Goal: Find specific page/section

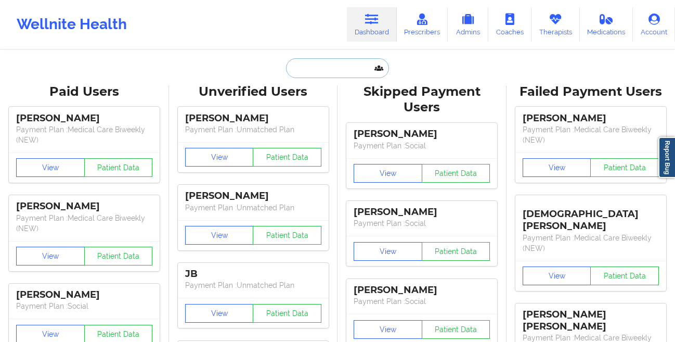
click at [311, 70] on input "text" at bounding box center [337, 68] width 103 height 20
paste input "[PERSON_NAME]"
type input "[PERSON_NAME]"
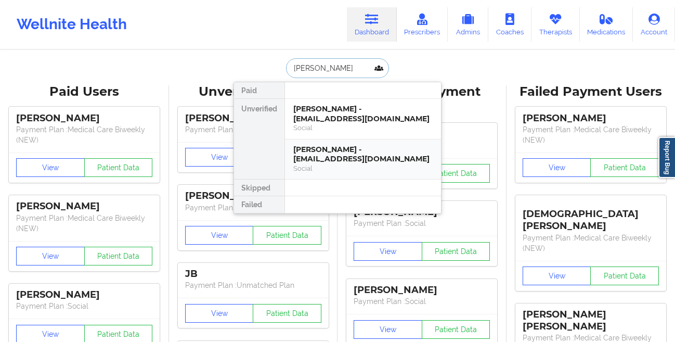
click at [318, 159] on div "[PERSON_NAME] - [EMAIL_ADDRESS][DOMAIN_NAME]" at bounding box center [362, 154] width 139 height 19
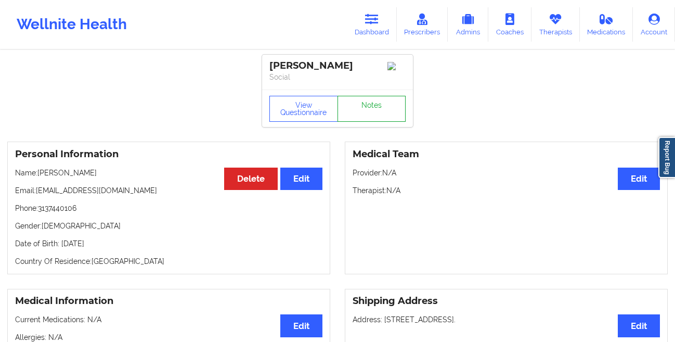
click at [383, 111] on link "Notes" at bounding box center [372, 109] width 69 height 26
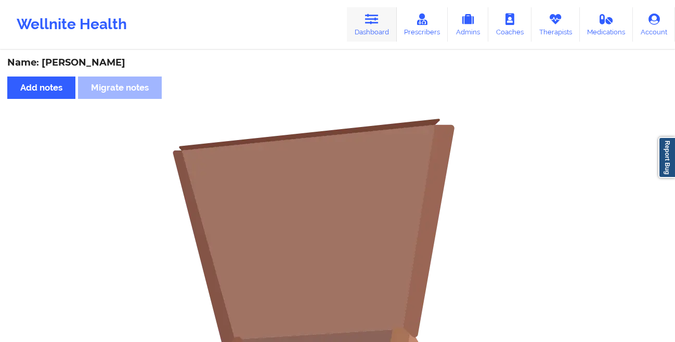
click at [362, 34] on link "Dashboard" at bounding box center [372, 24] width 50 height 34
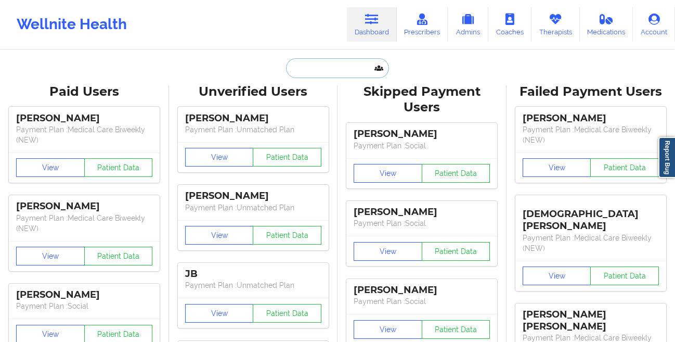
click at [327, 72] on input "text" at bounding box center [337, 68] width 103 height 20
paste input "[PERSON_NAME]"
type input "[PERSON_NAME]"
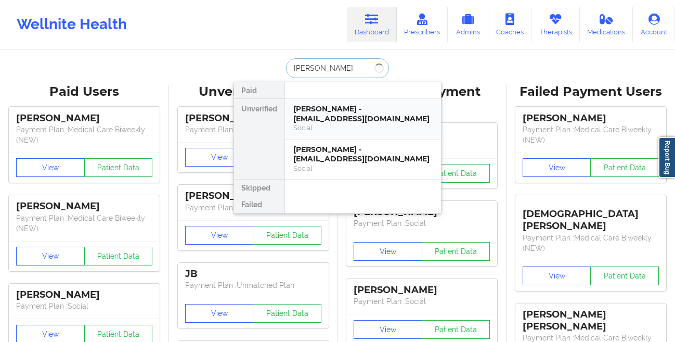
click at [325, 126] on div "Social" at bounding box center [362, 127] width 139 height 9
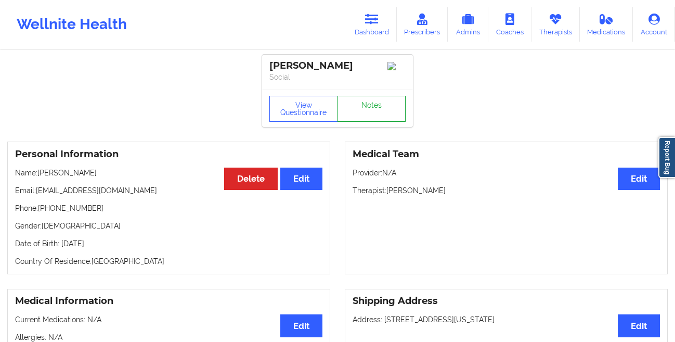
click at [376, 120] on link "Notes" at bounding box center [372, 109] width 69 height 26
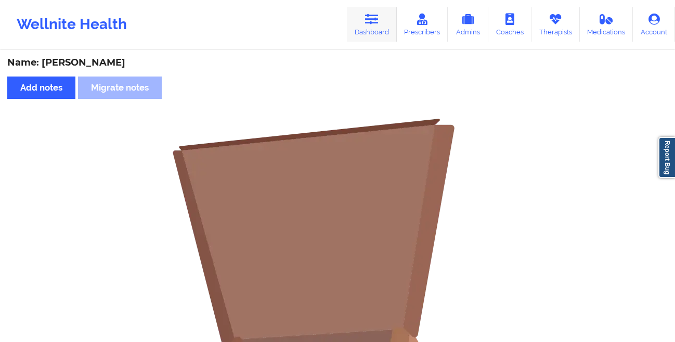
click at [373, 28] on link "Dashboard" at bounding box center [372, 24] width 50 height 34
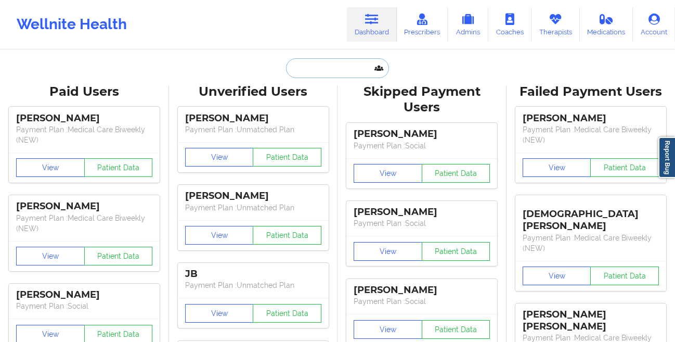
click at [309, 69] on input "text" at bounding box center [337, 68] width 103 height 20
paste input "[PERSON_NAME]"
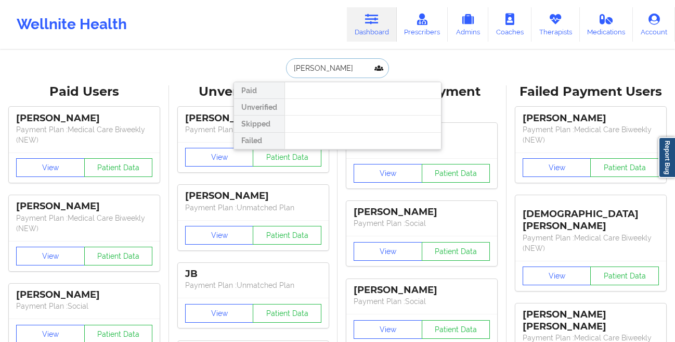
type input "[PERSON_NAME]"
